Goal: Connect with others: Connect with others

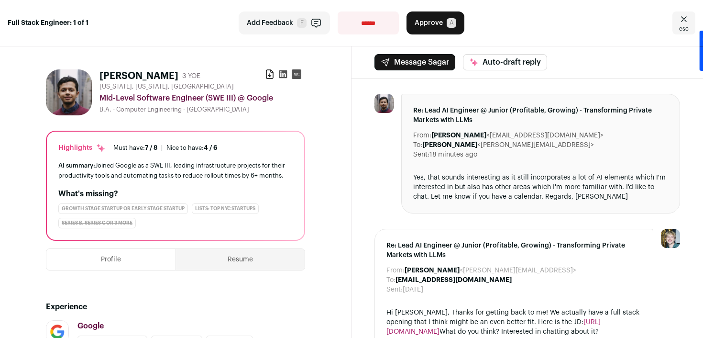
click at [283, 73] on icon at bounding box center [283, 74] width 8 height 8
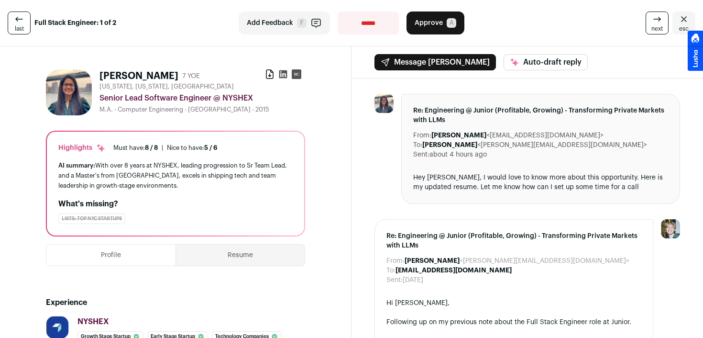
click at [282, 75] on icon at bounding box center [283, 74] width 10 height 10
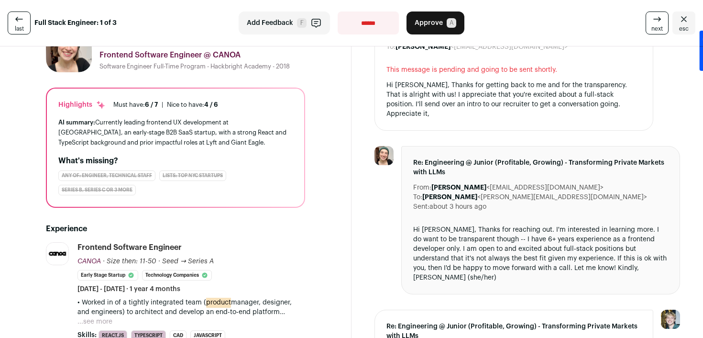
scroll to position [44, 0]
